Goal: Check status: Check status

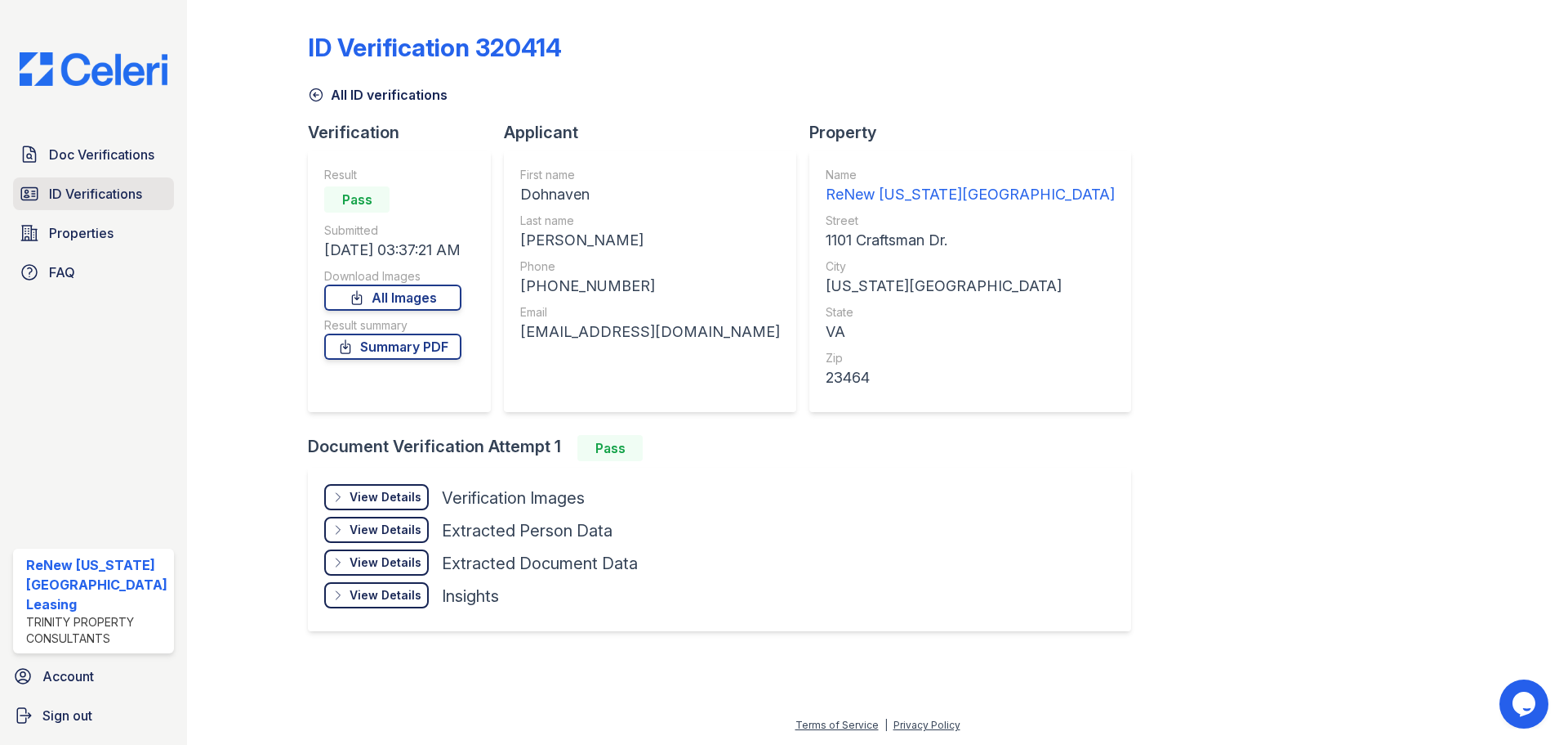
click at [60, 182] on link "ID Verifications" at bounding box center [93, 193] width 161 height 33
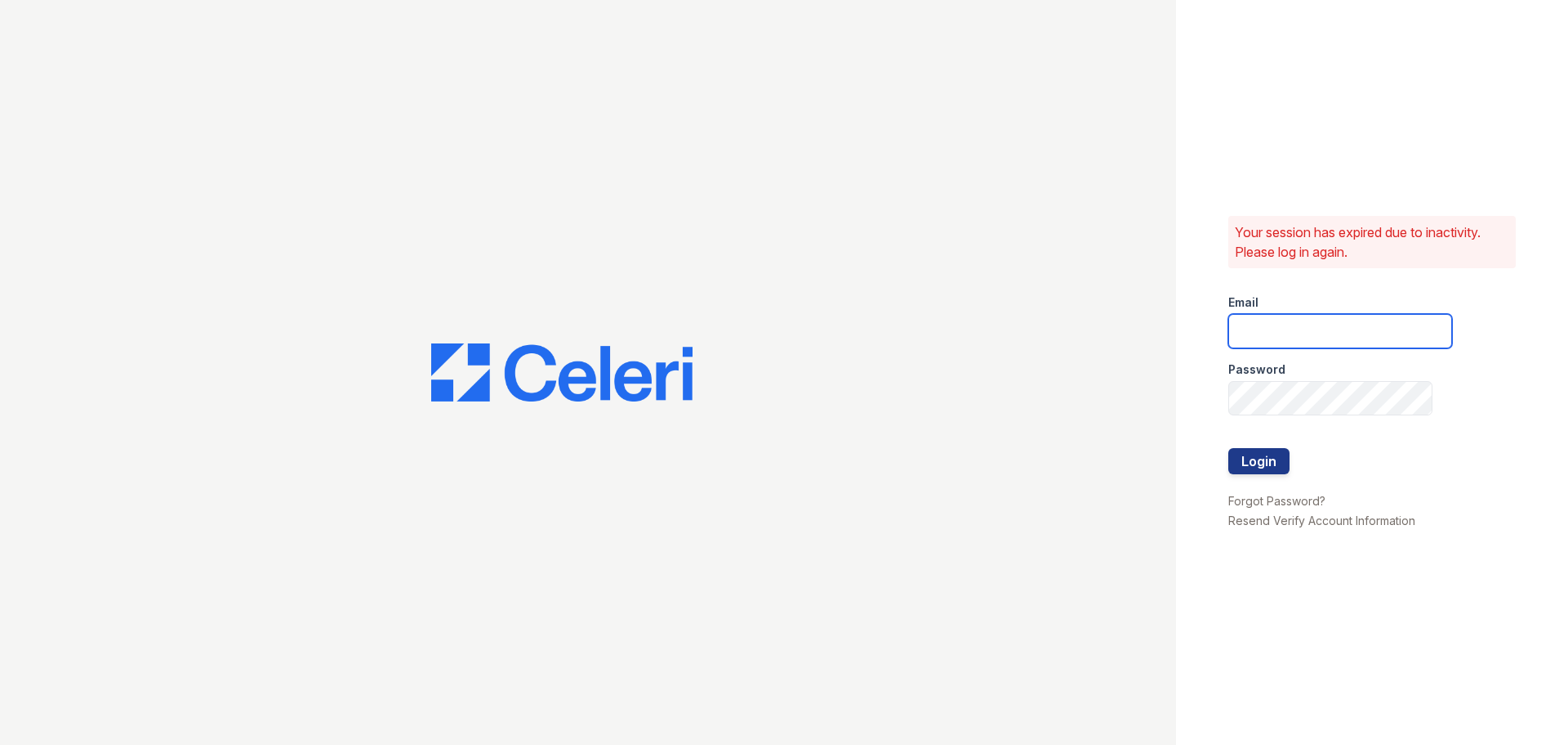
drag, startPoint x: 1245, startPoint y: 314, endPoint x: 1273, endPoint y: 342, distance: 39.6
click at [1245, 314] on input "email" at bounding box center [1340, 331] width 224 height 34
type input "renewvirginiabeach@trinity-pm.com"
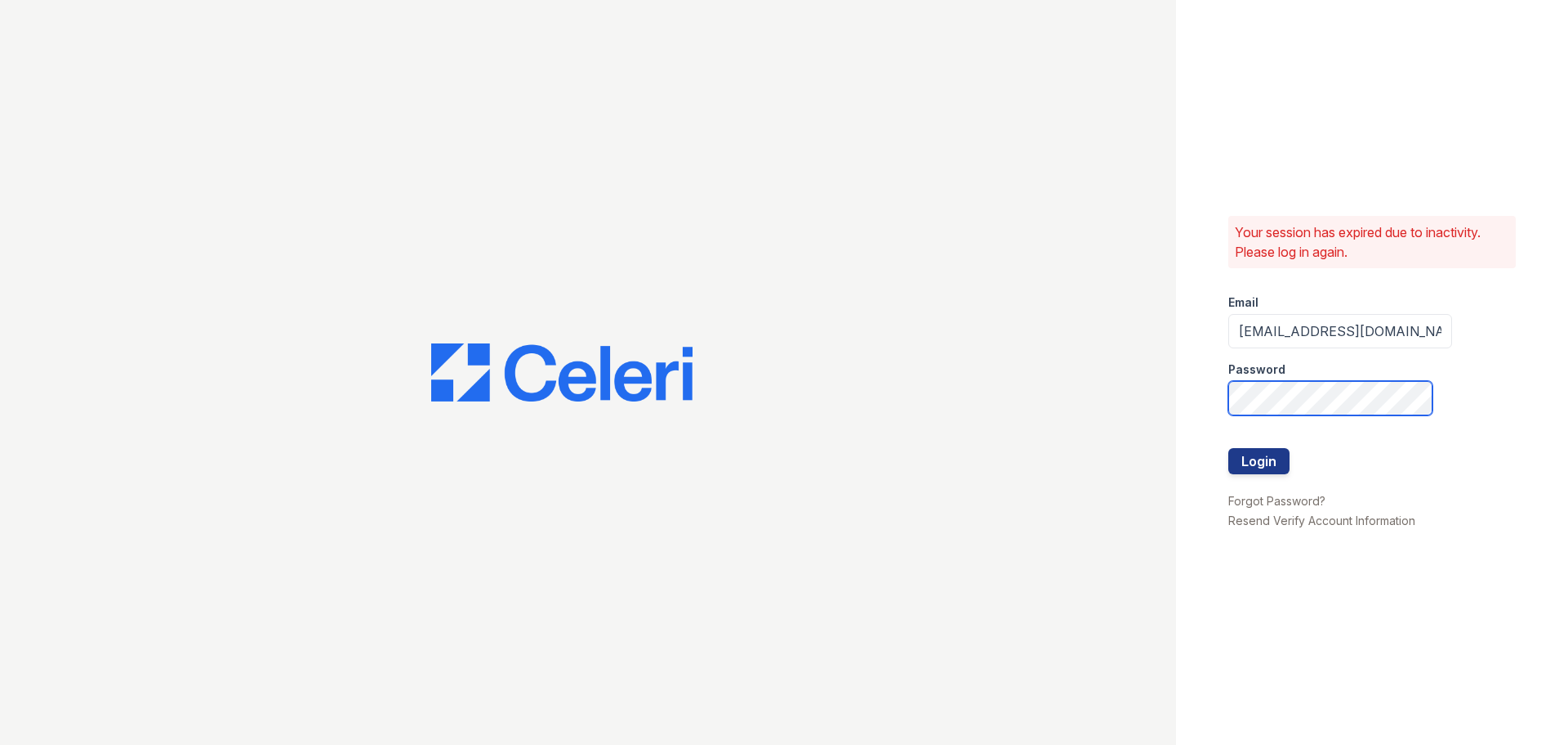
click at [1229, 448] on button "Login" at bounding box center [1260, 461] width 62 height 26
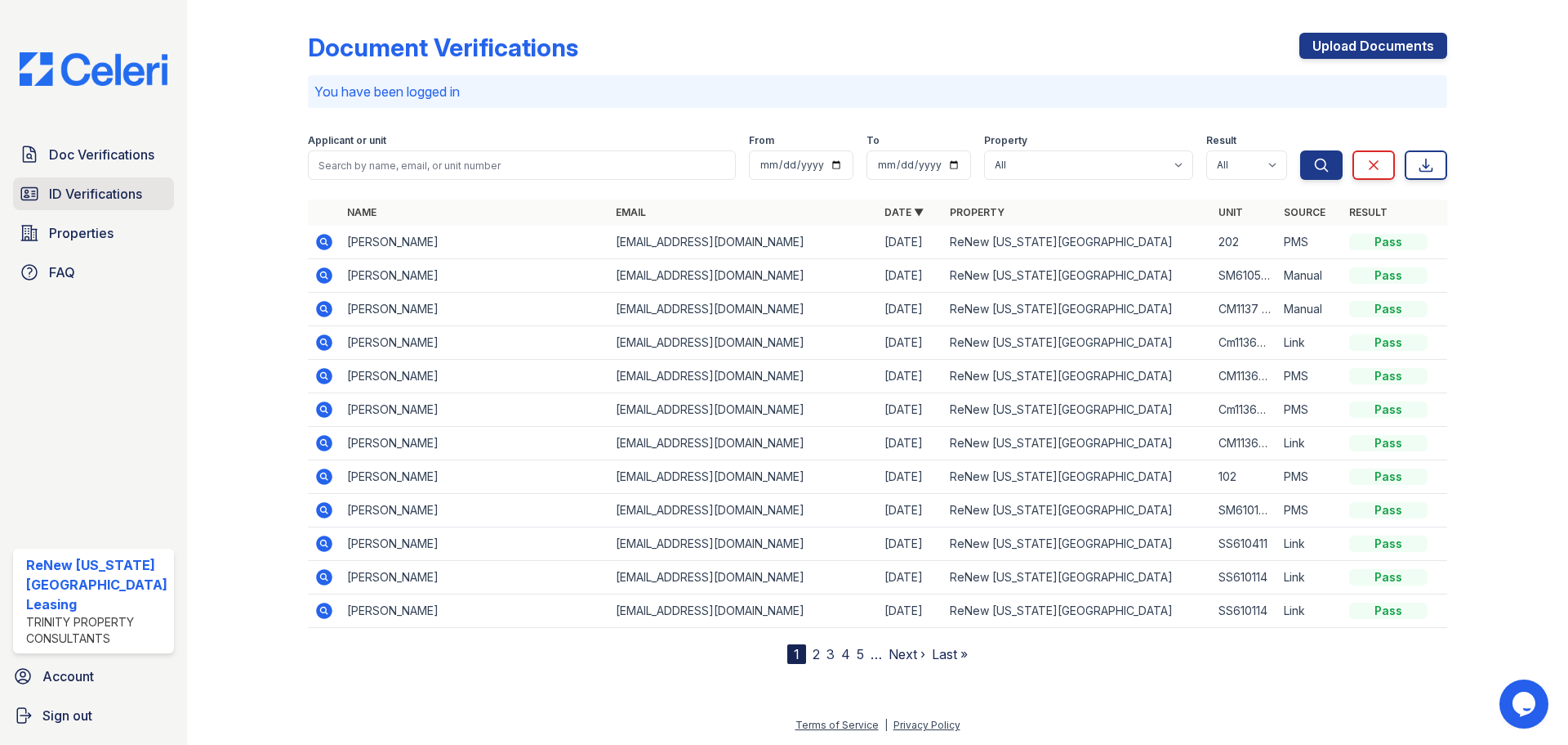
click at [114, 193] on span "ID Verifications" at bounding box center [95, 194] width 93 height 20
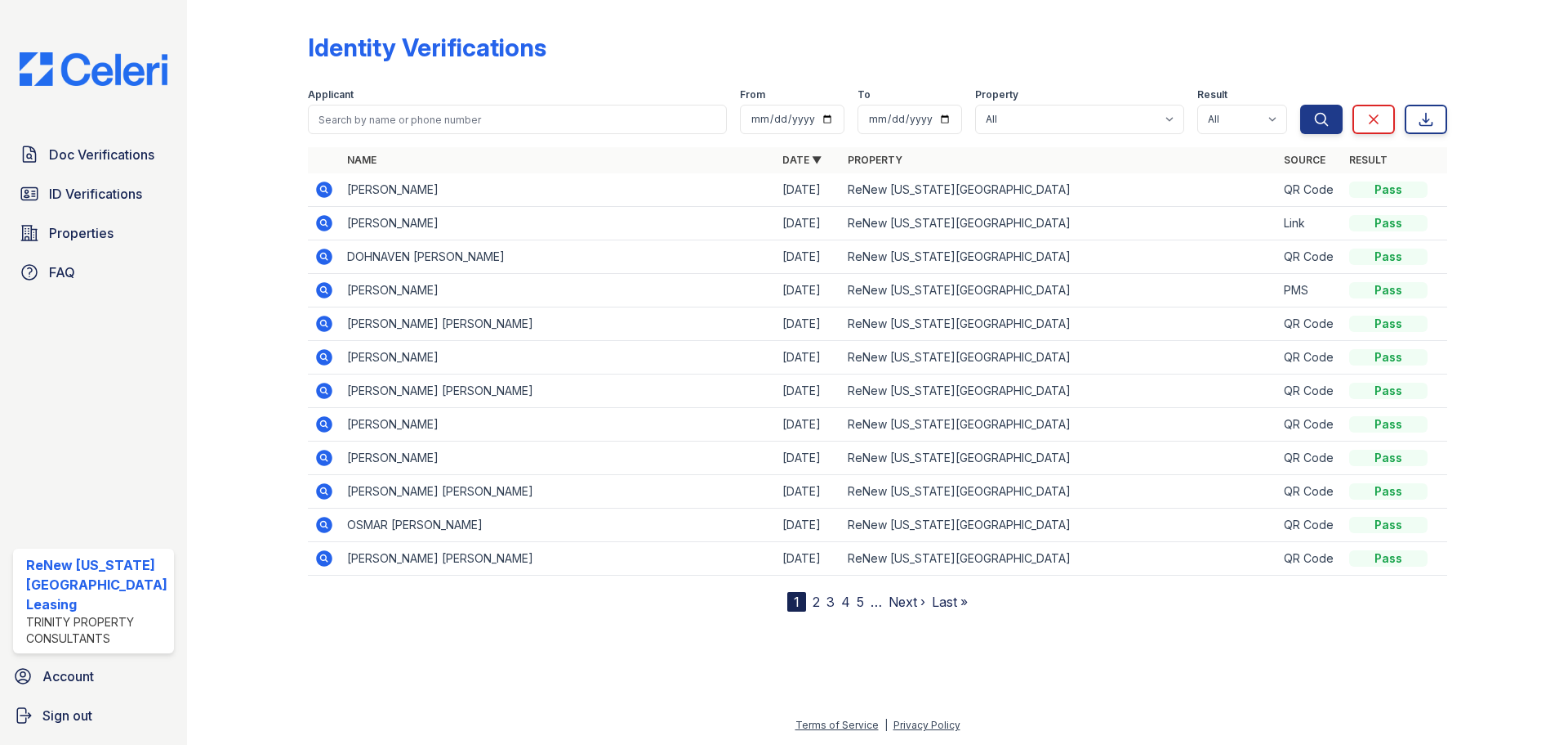
click at [114, 193] on span "ID Verifications" at bounding box center [95, 194] width 93 height 20
click at [126, 185] on span "ID Verifications" at bounding box center [95, 194] width 93 height 20
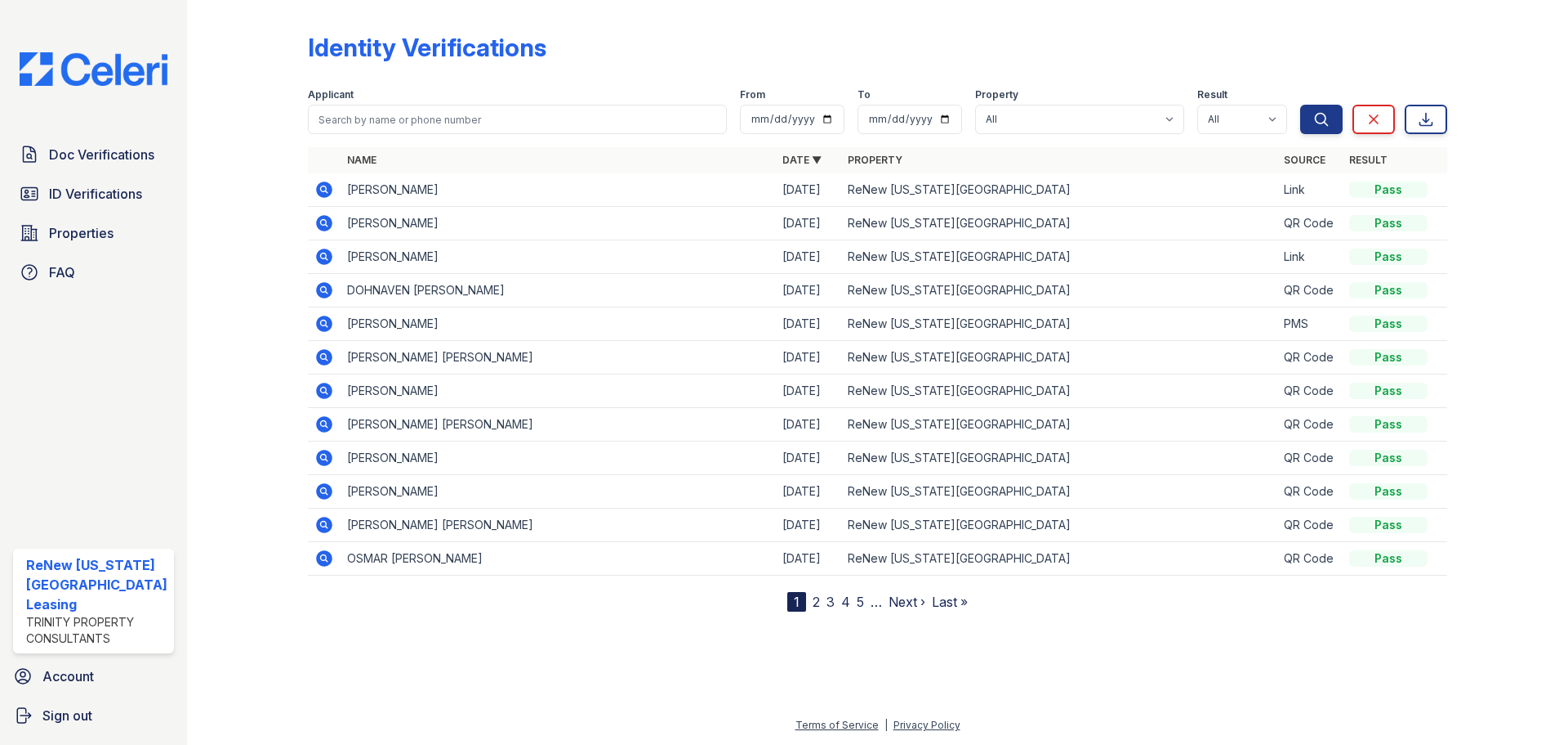
click at [126, 185] on span "ID Verifications" at bounding box center [95, 194] width 93 height 20
click at [414, 122] on input "search" at bounding box center [518, 119] width 419 height 29
type input "yohandra"
click at [1300, 104] on button "Search" at bounding box center [1321, 119] width 43 height 29
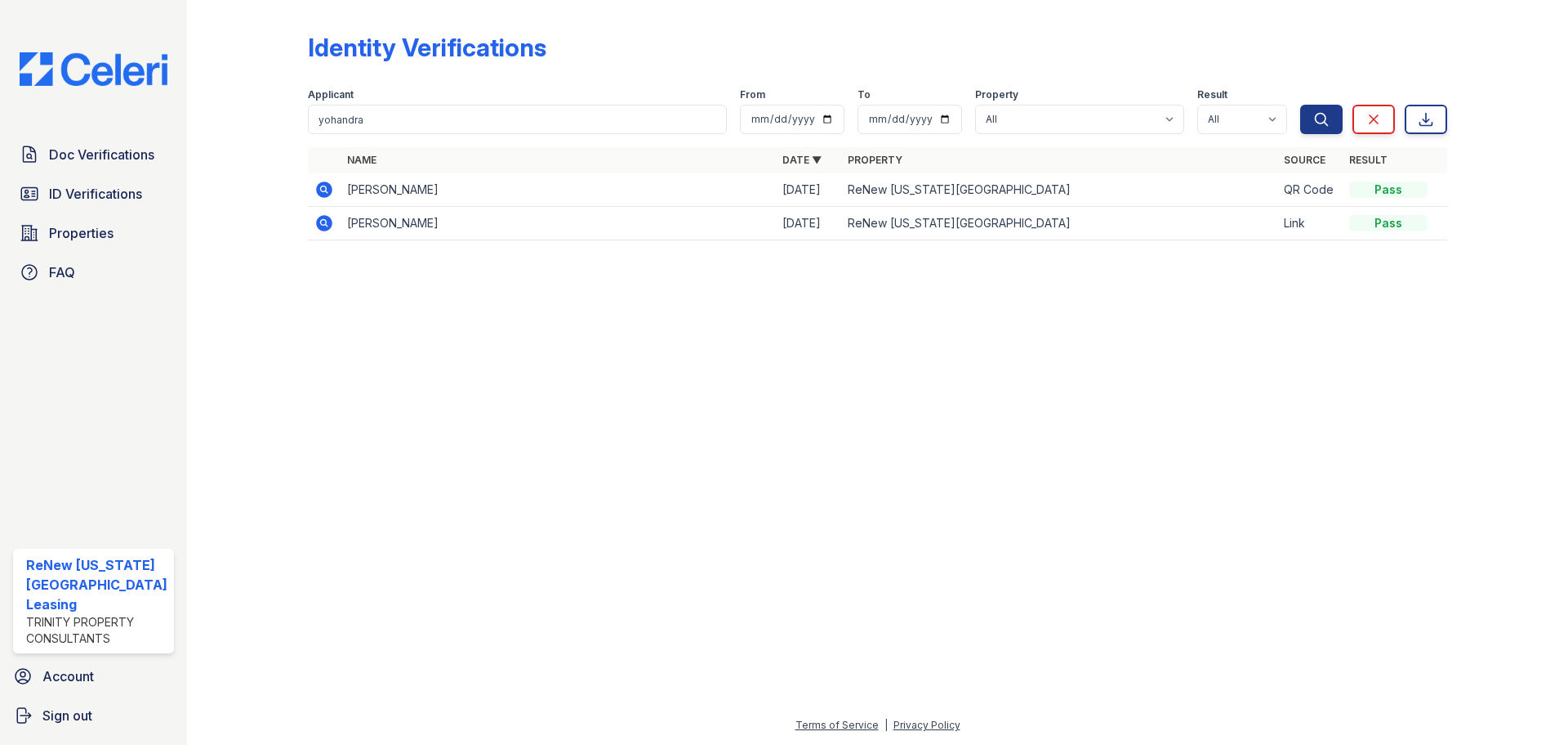
click at [324, 195] on icon at bounding box center [325, 190] width 16 height 16
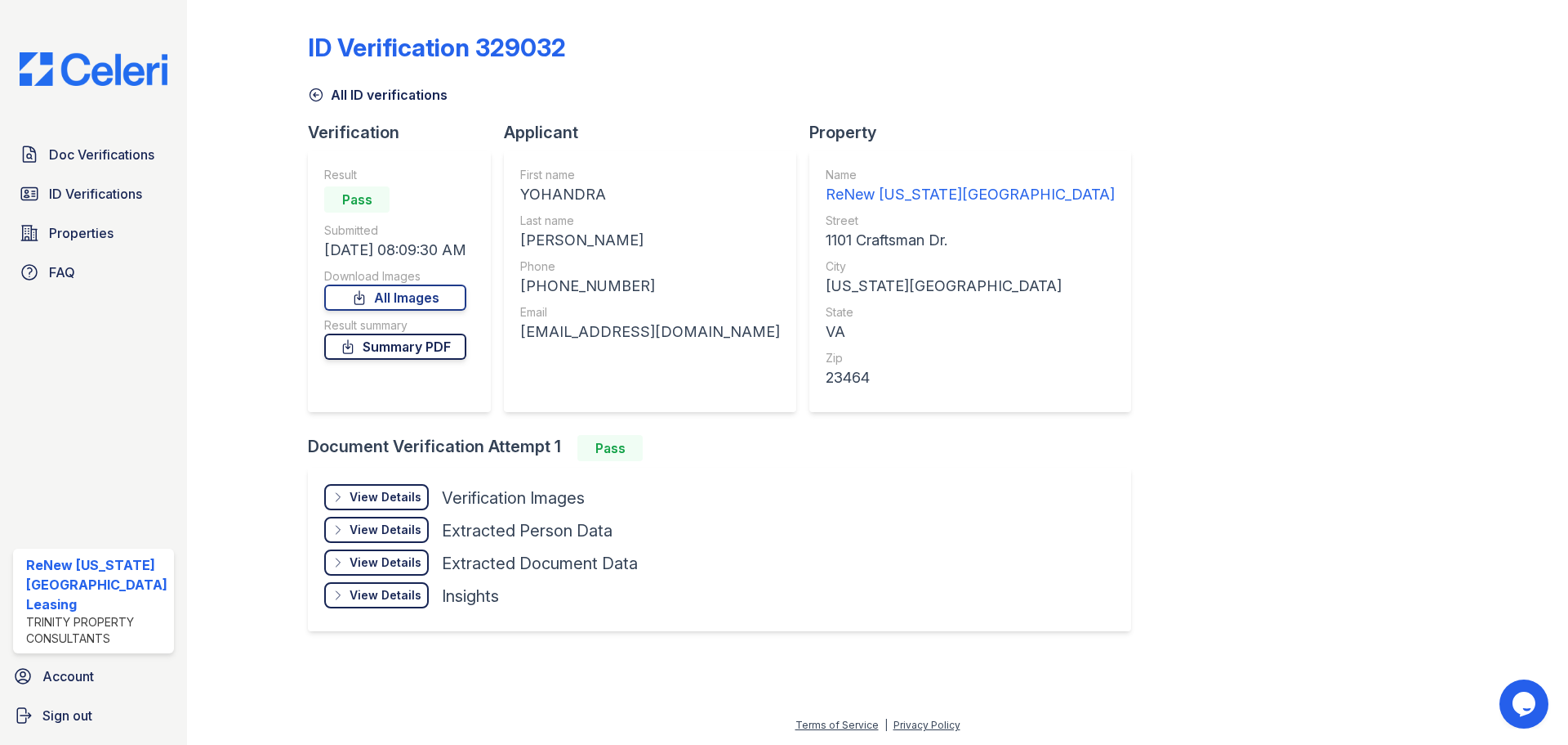
click at [364, 342] on link "Summary PDF" at bounding box center [395, 347] width 142 height 26
